Goal: Check status

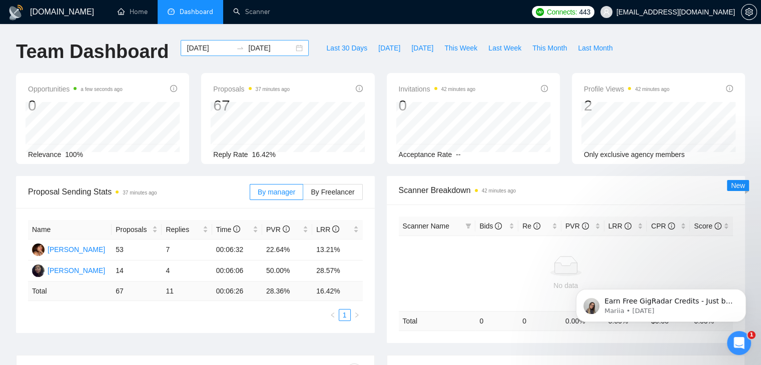
click at [292, 51] on div "2025-08-25 2025-09-24" at bounding box center [245, 48] width 128 height 16
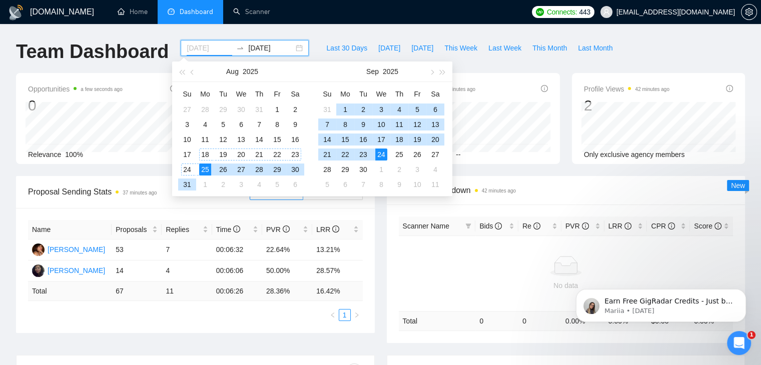
type input "[DATE]"
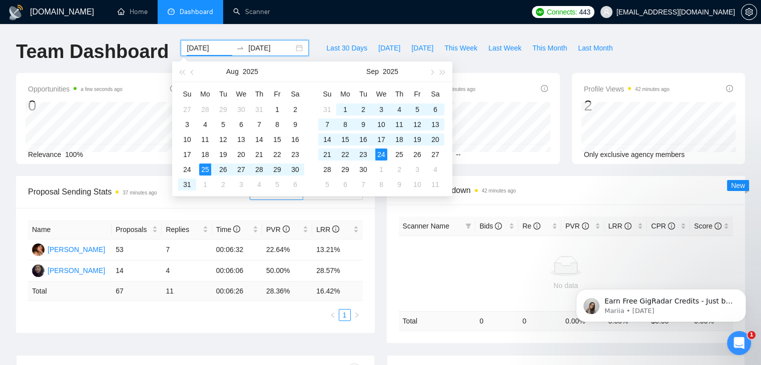
click at [99, 168] on div "Opportunities a few seconds ago 0 Relevance 100% Proposals 37 minutes ago 67 20…" at bounding box center [380, 124] width 741 height 103
